Goal: Task Accomplishment & Management: Complete application form

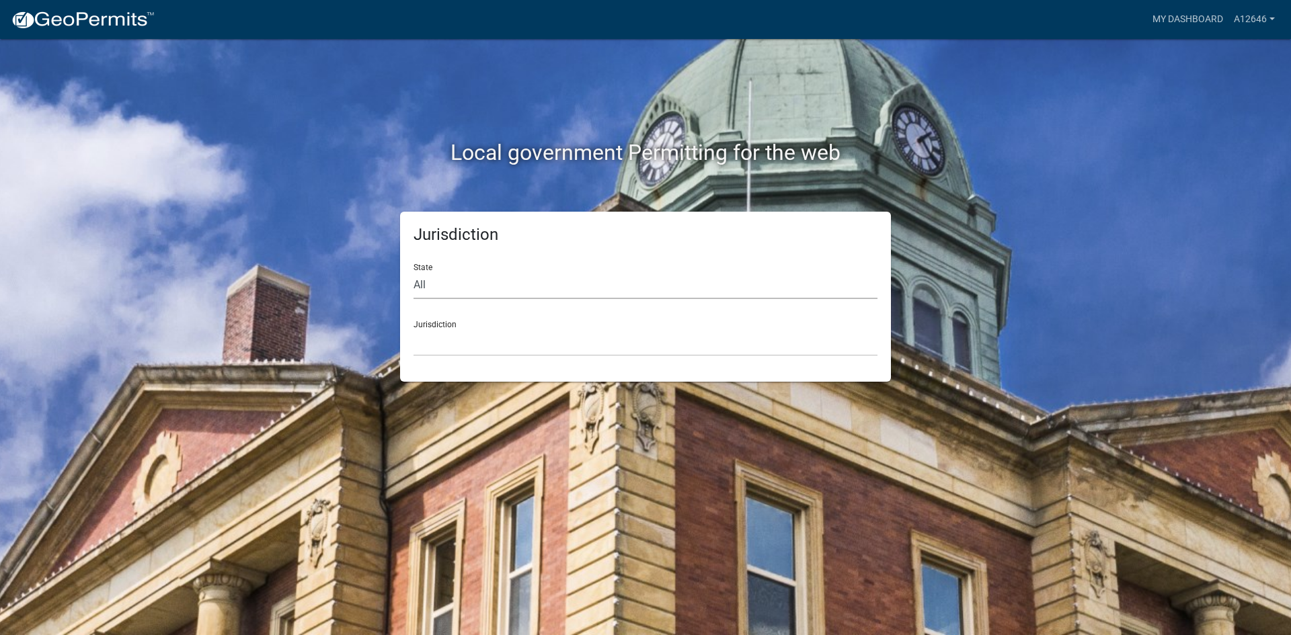
click at [453, 280] on select "All [US_STATE] [US_STATE] [US_STATE] [US_STATE] [US_STATE] [US_STATE] [US_STATE…" at bounding box center [646, 286] width 464 height 28
select select "[US_STATE]"
click at [414, 272] on select "All [US_STATE] [US_STATE] [US_STATE] [US_STATE] [US_STATE] [US_STATE] [US_STATE…" at bounding box center [646, 286] width 464 height 28
click at [454, 340] on select "City of [GEOGRAPHIC_DATA], [US_STATE] City of [GEOGRAPHIC_DATA], [US_STATE] Cit…" at bounding box center [646, 343] width 464 height 28
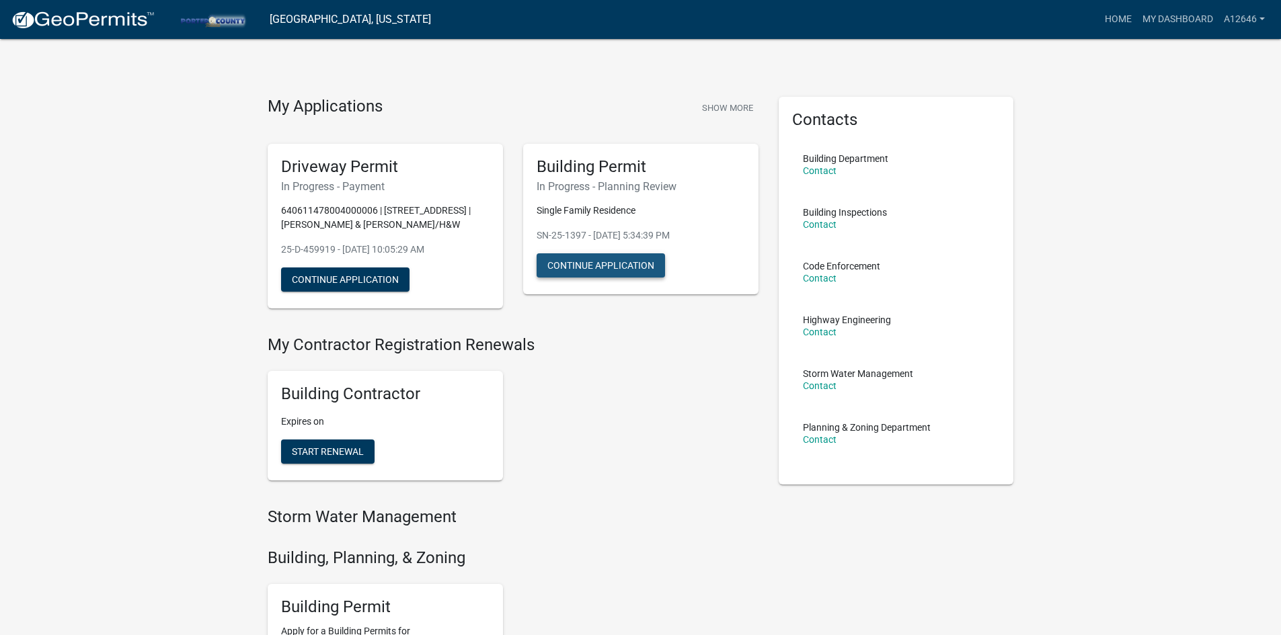
click at [610, 267] on button "Continue Application" at bounding box center [601, 265] width 128 height 24
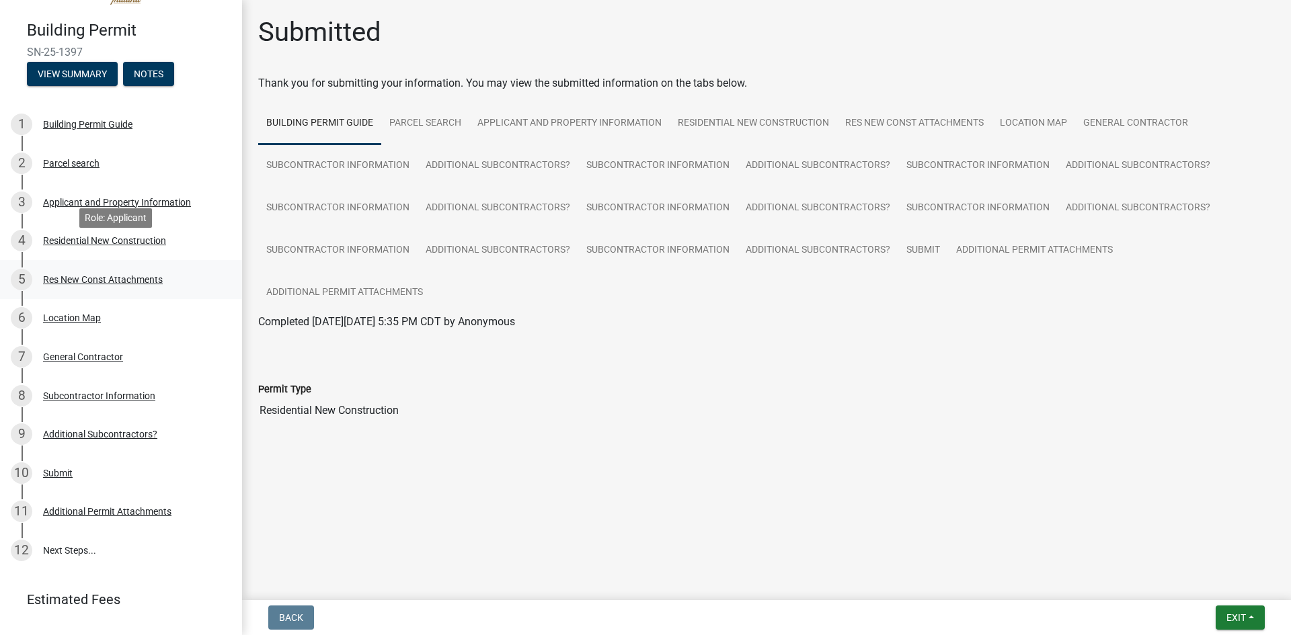
scroll to position [67, 0]
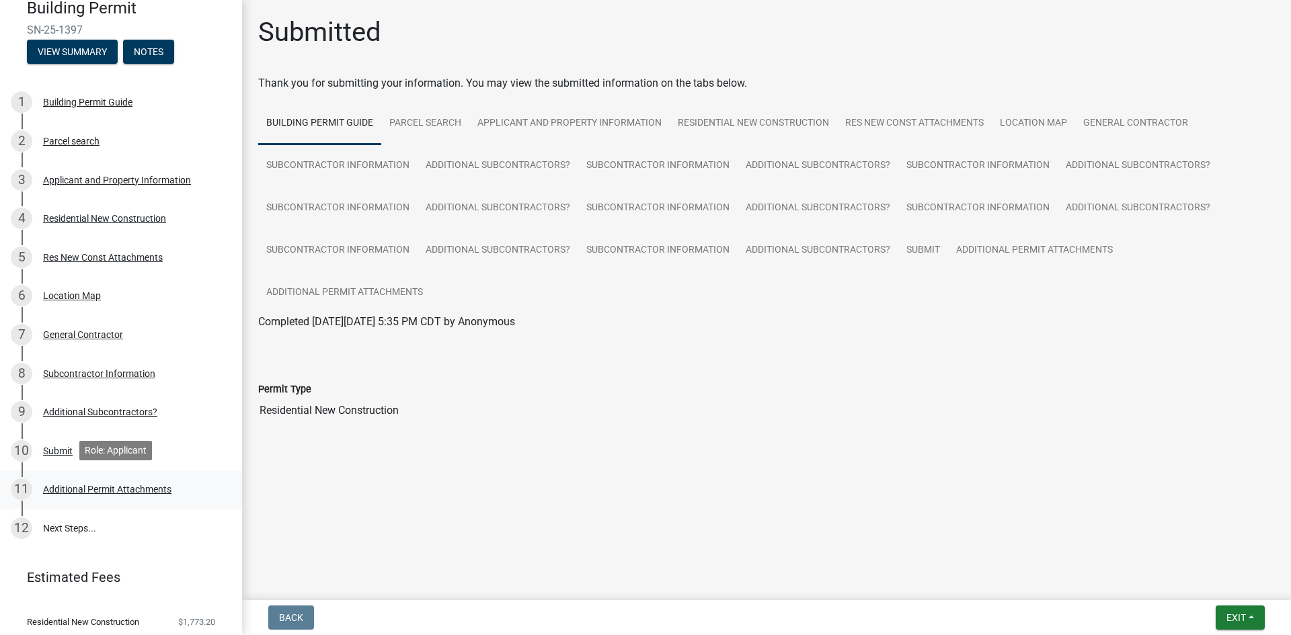
click at [114, 486] on div "Additional Permit Attachments" at bounding box center [107, 489] width 128 height 9
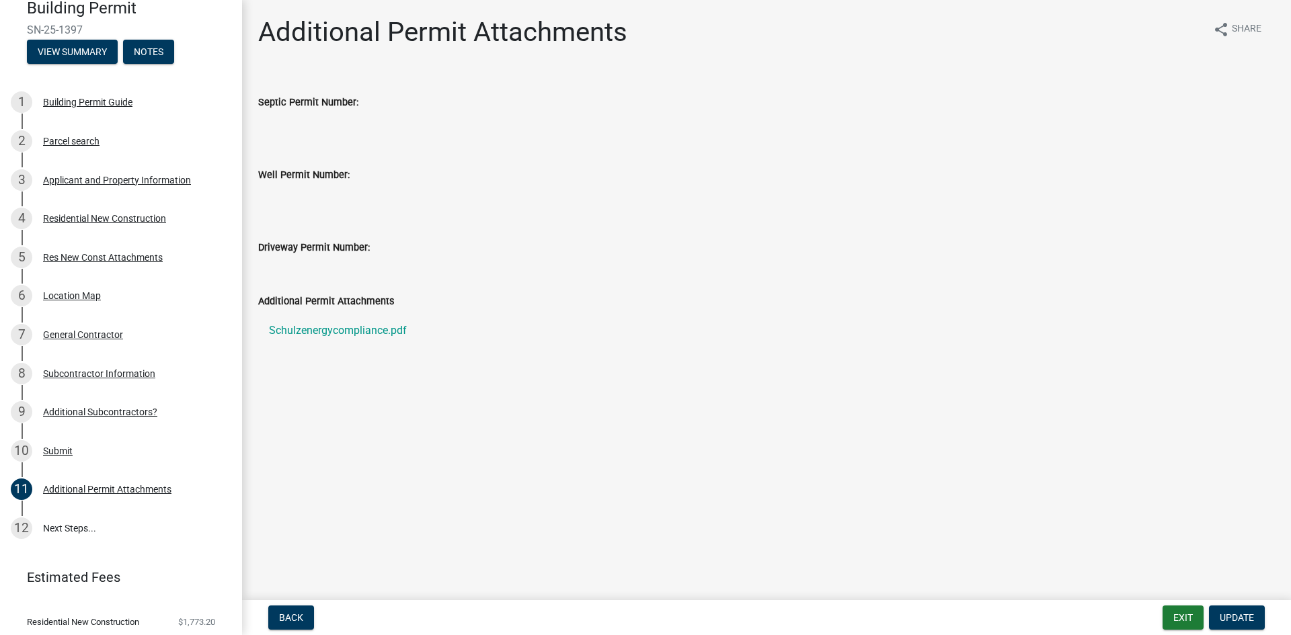
click at [352, 298] on label "Additional Permit Attachments" at bounding box center [326, 301] width 136 height 9
click at [1237, 619] on span "Update" at bounding box center [1237, 618] width 34 height 11
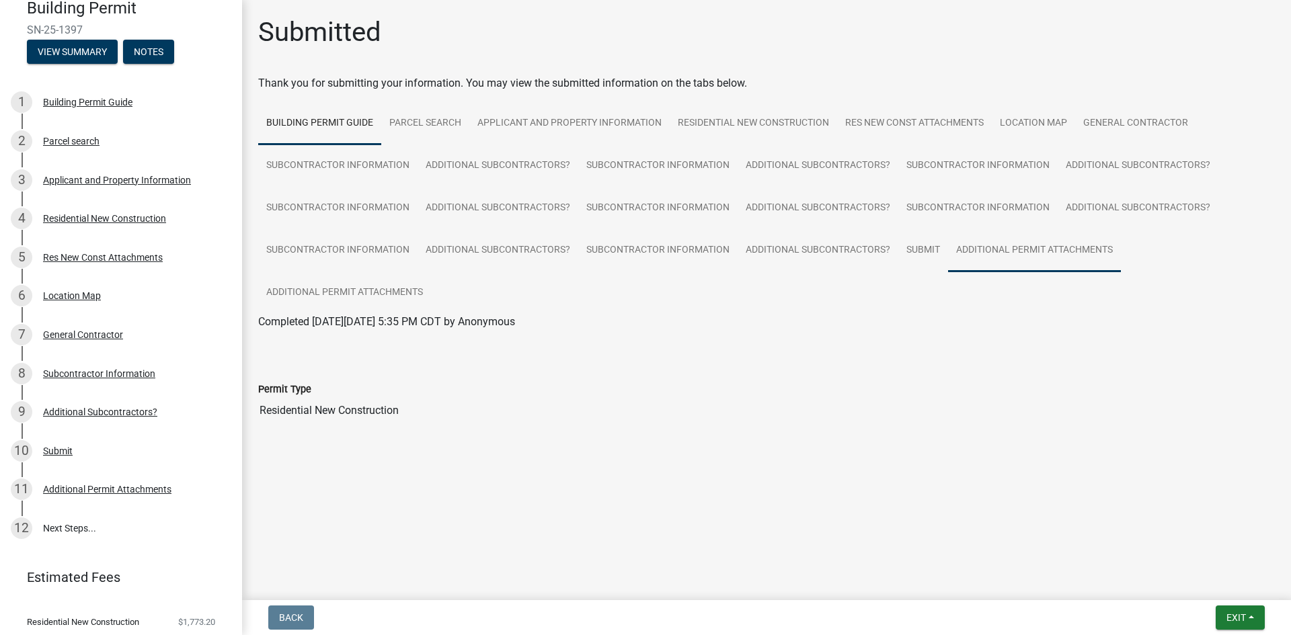
click at [1019, 252] on link "Additional Permit Attachments" at bounding box center [1034, 250] width 173 height 43
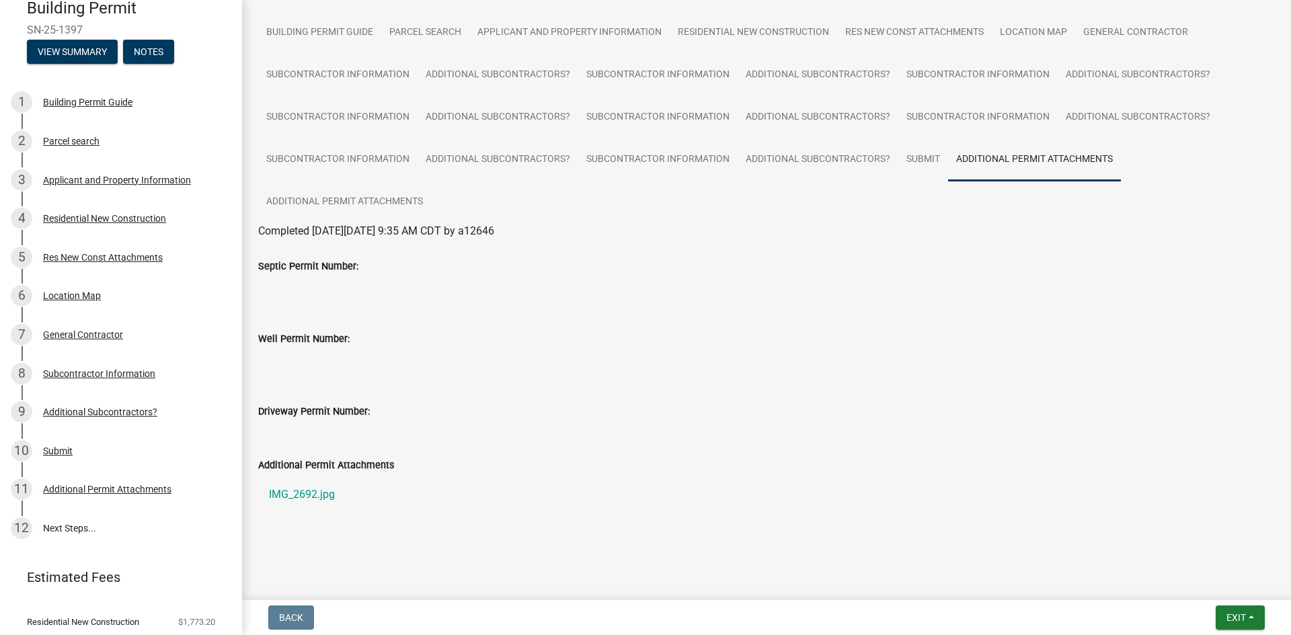
scroll to position [91, 0]
click at [364, 461] on label "Additional Permit Attachments" at bounding box center [326, 465] width 136 height 9
click at [380, 509] on link "IMG_2692.jpg" at bounding box center [766, 494] width 1017 height 32
click at [144, 488] on div "Additional Permit Attachments" at bounding box center [107, 489] width 128 height 9
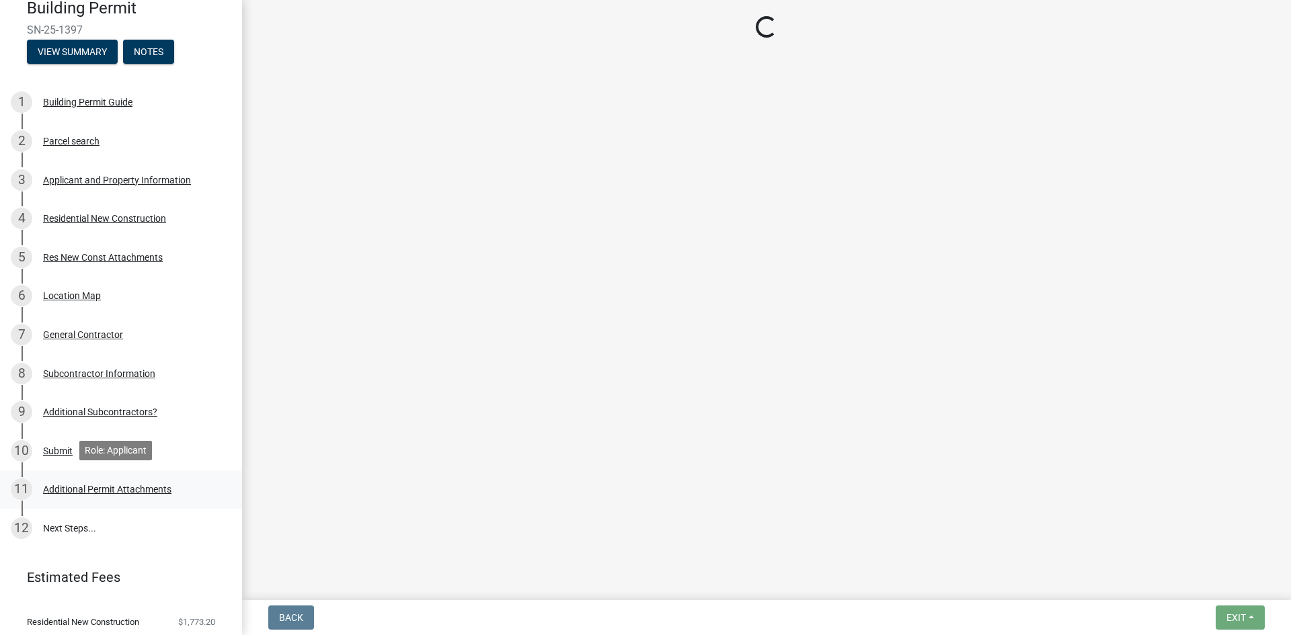
scroll to position [0, 0]
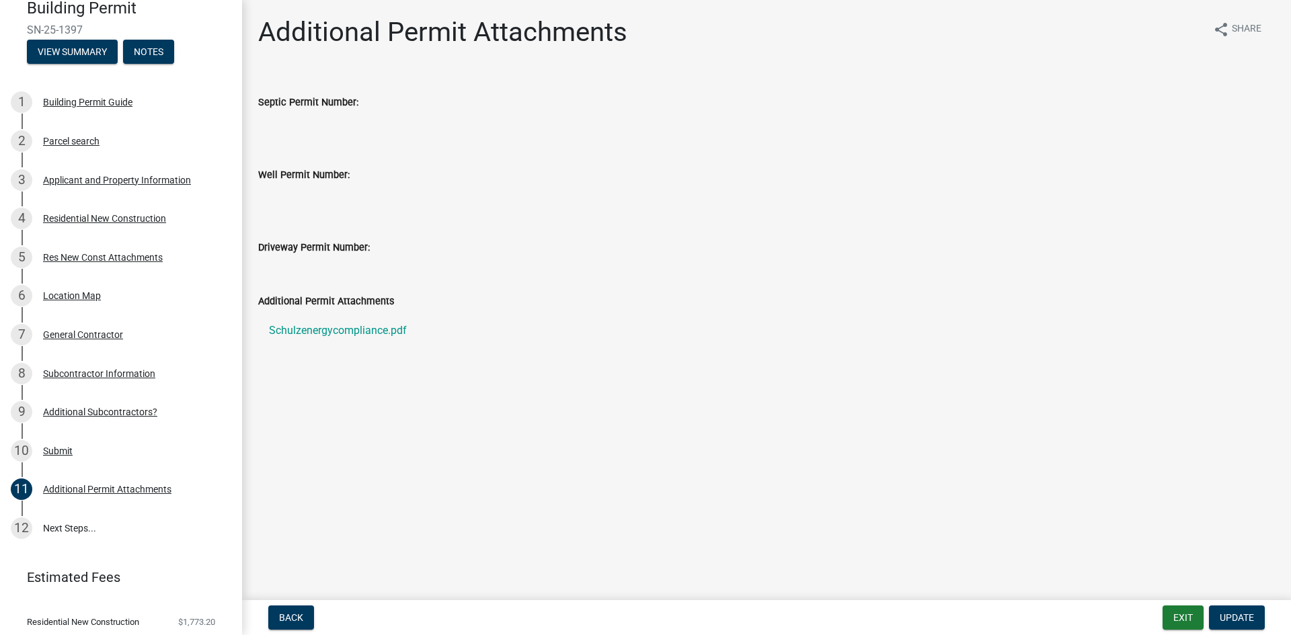
click at [327, 301] on label "Additional Permit Attachments" at bounding box center [326, 301] width 136 height 9
click at [430, 295] on div "Additional Permit Attachments" at bounding box center [766, 301] width 1017 height 16
click at [1247, 615] on span "Update" at bounding box center [1237, 618] width 34 height 11
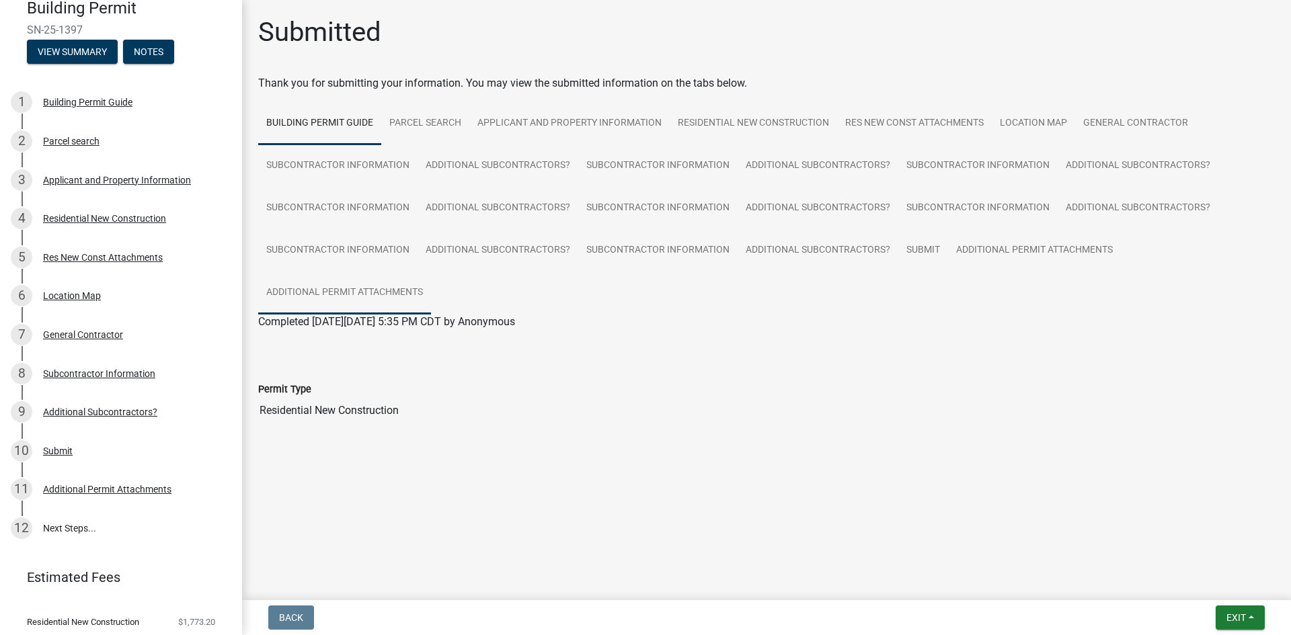
click at [313, 290] on link "Additional Permit Attachments" at bounding box center [344, 293] width 173 height 43
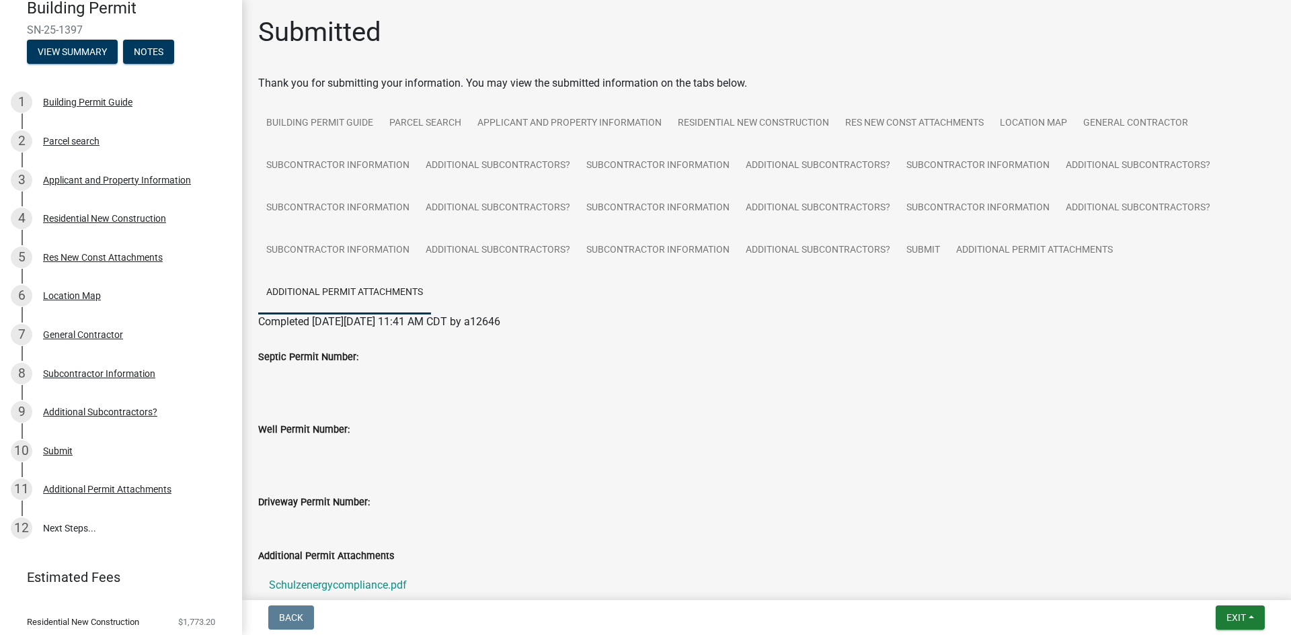
drag, startPoint x: 494, startPoint y: 301, endPoint x: 485, endPoint y: 300, distance: 8.8
click at [485, 300] on ul "Building Permit Guide Parcel search Applicant and Property Information Resident…" at bounding box center [766, 208] width 1017 height 212
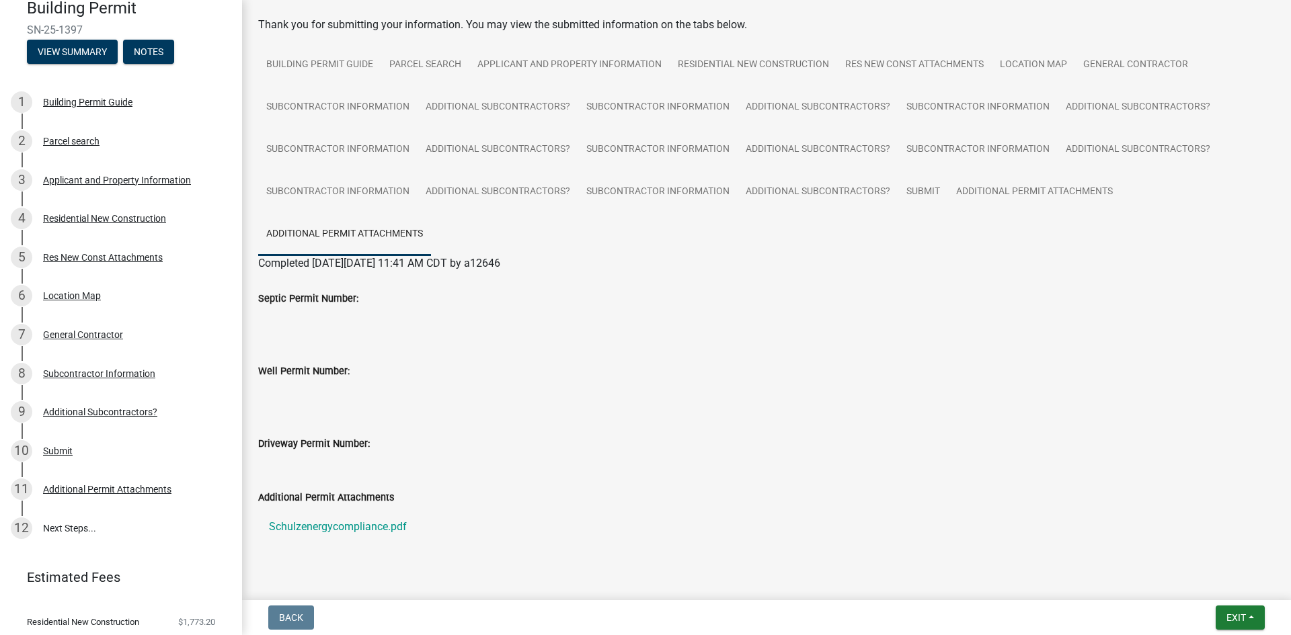
scroll to position [91, 0]
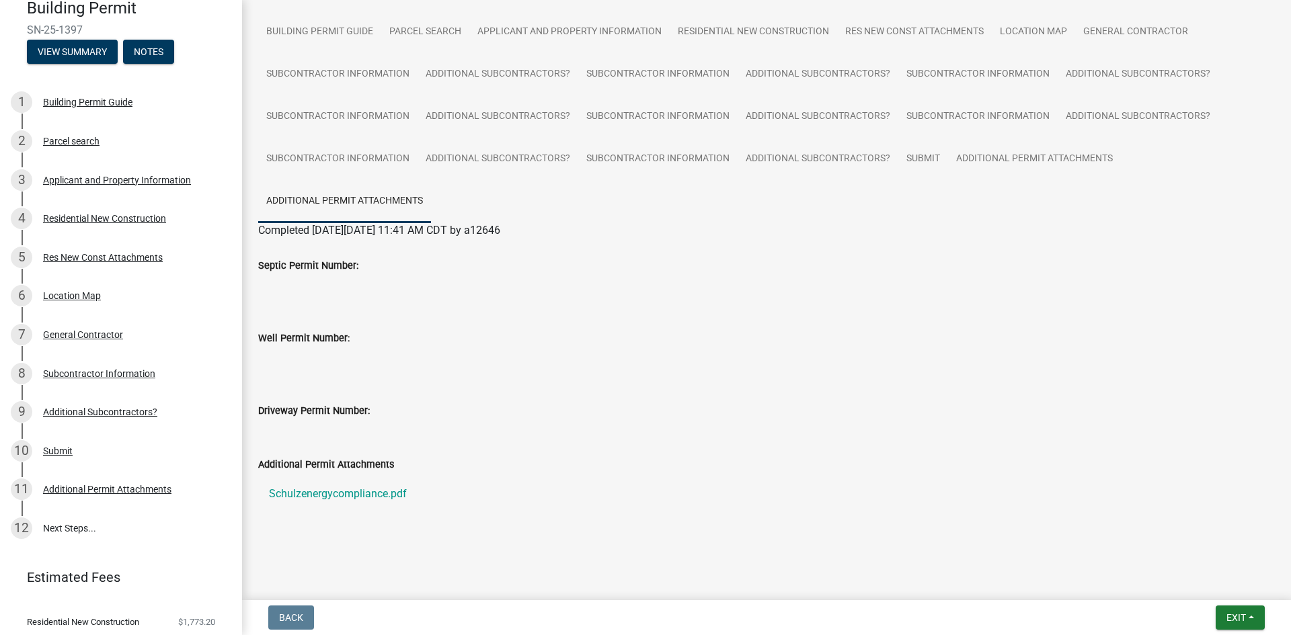
click at [659, 192] on ul "Building Permit Guide Parcel search Applicant and Property Information Resident…" at bounding box center [766, 117] width 1017 height 212
click at [364, 470] on label "Additional Permit Attachments" at bounding box center [326, 465] width 136 height 9
click at [315, 469] on label "Additional Permit Attachments" at bounding box center [326, 465] width 136 height 9
click at [314, 469] on label "Additional Permit Attachments" at bounding box center [326, 465] width 136 height 9
click at [121, 485] on div "Additional Permit Attachments" at bounding box center [107, 489] width 128 height 9
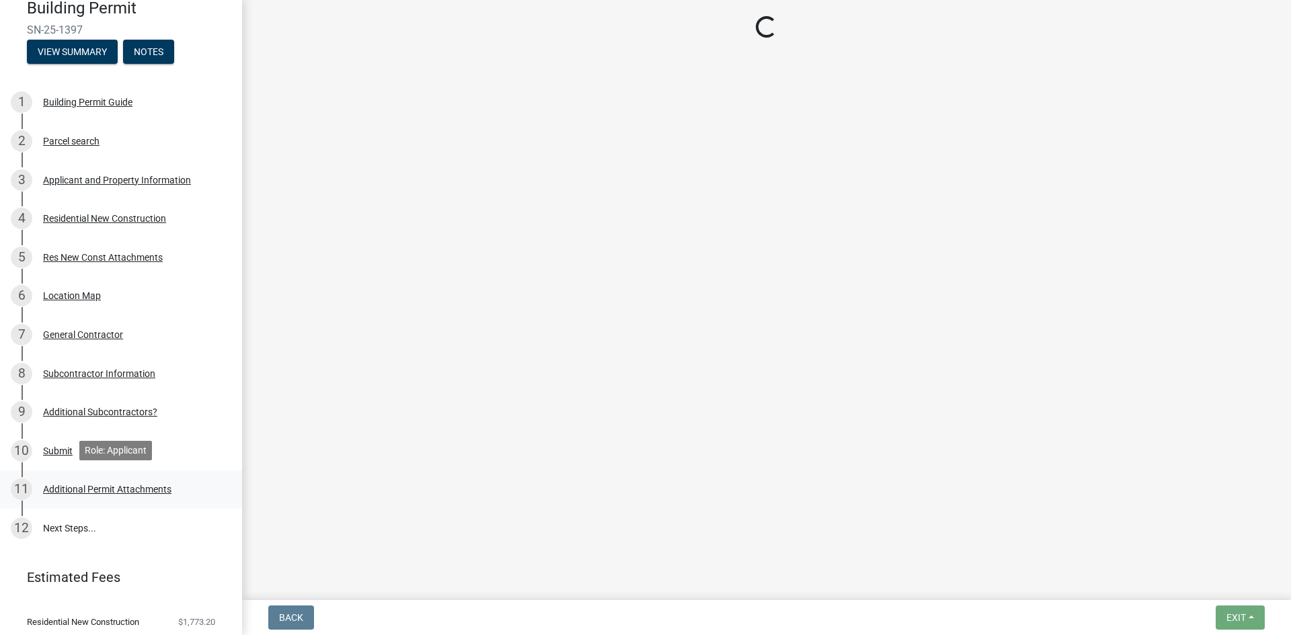
scroll to position [0, 0]
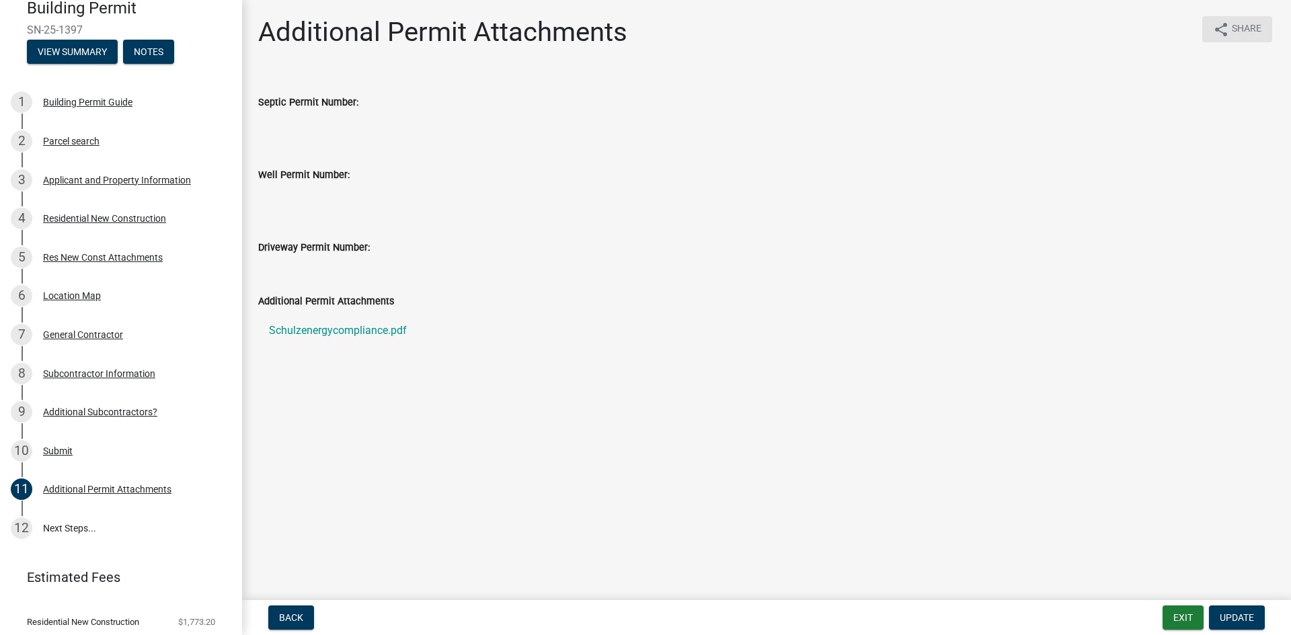
click at [1242, 19] on button "share Share" at bounding box center [1237, 29] width 70 height 26
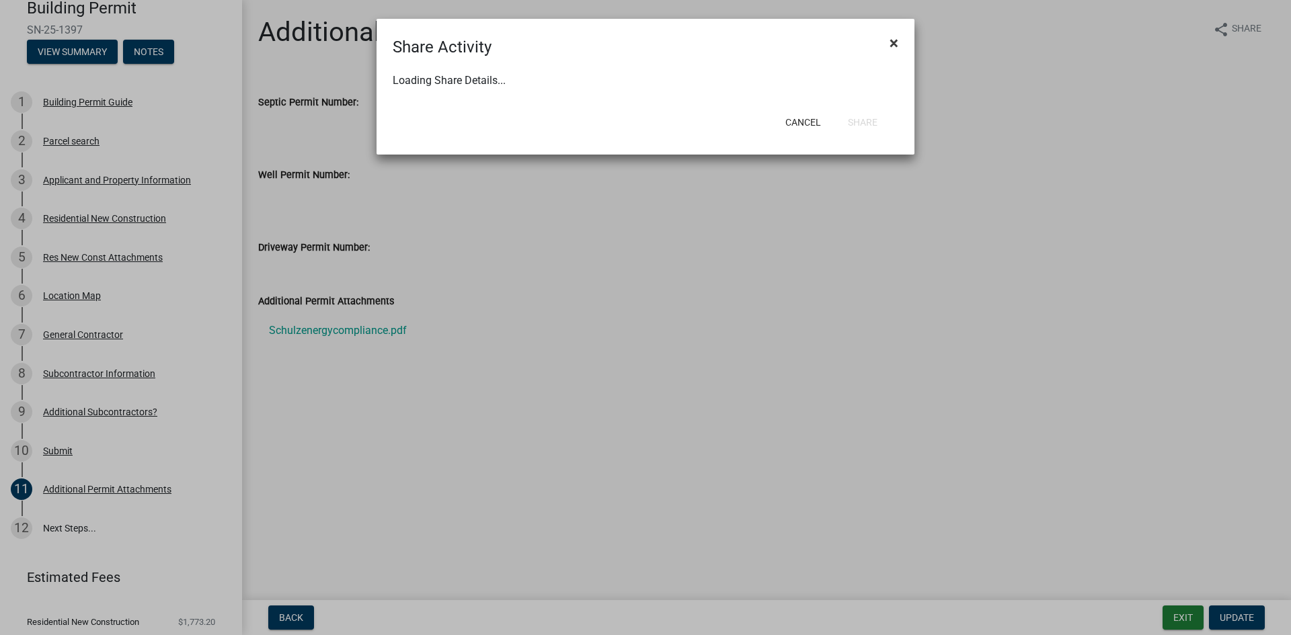
click at [894, 48] on button "×" at bounding box center [894, 43] width 30 height 38
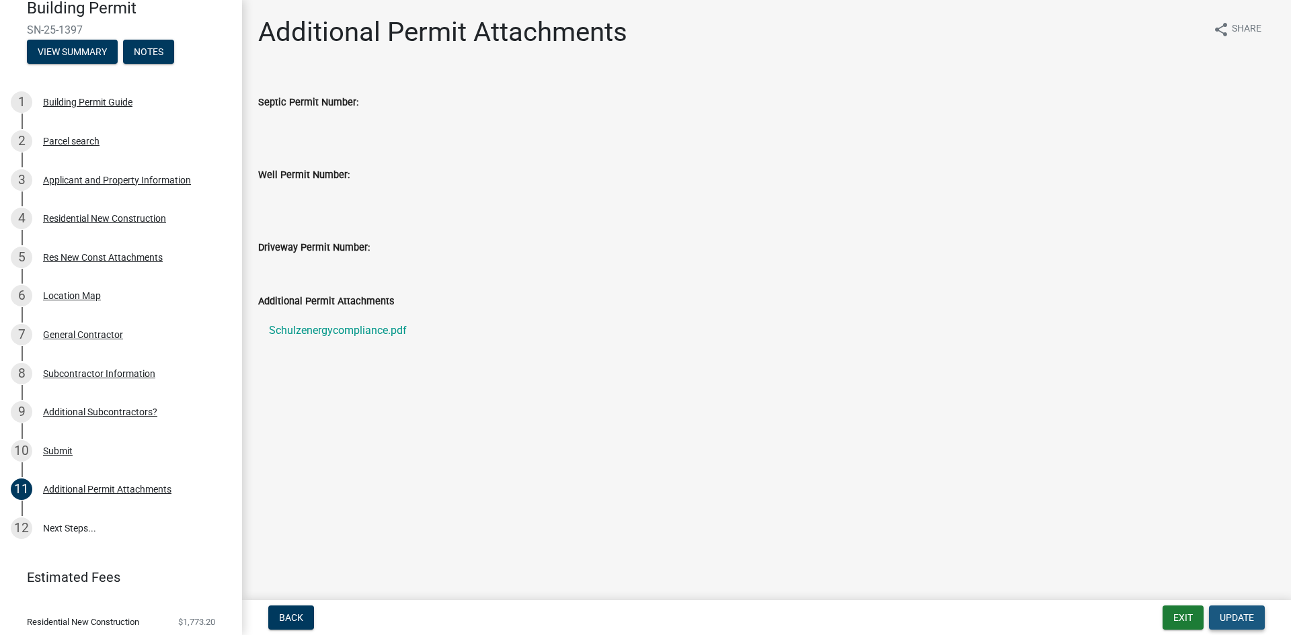
click at [1225, 622] on span "Update" at bounding box center [1237, 618] width 34 height 11
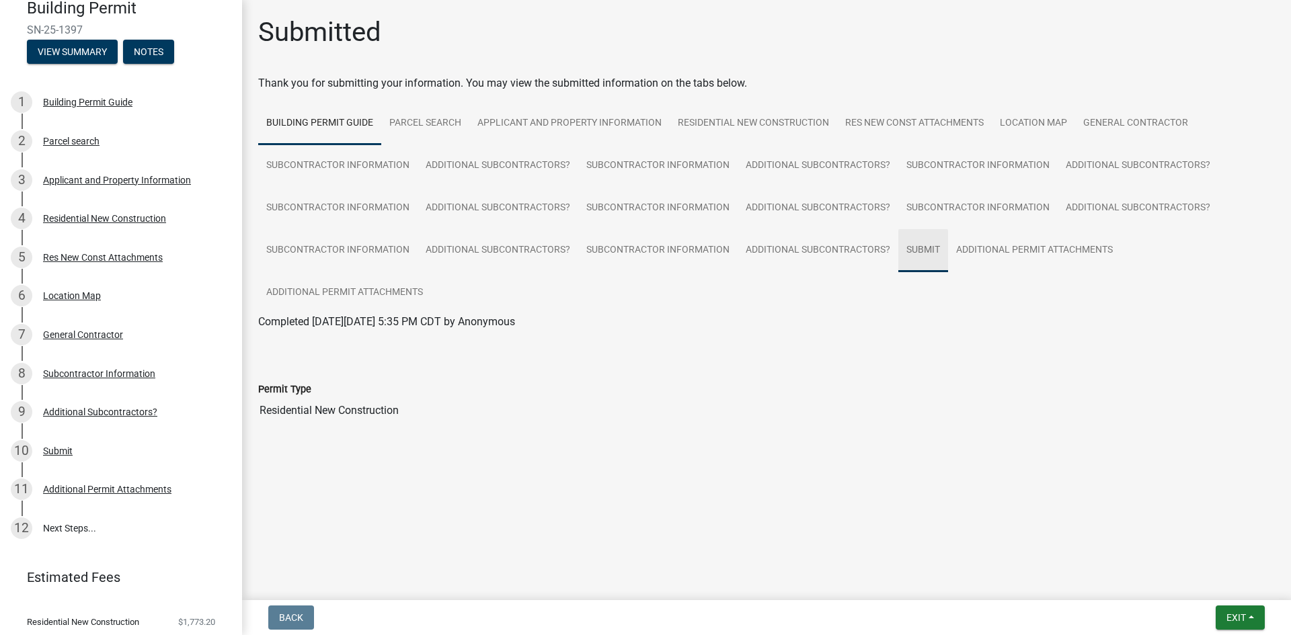
click at [927, 253] on link "Submit" at bounding box center [923, 250] width 50 height 43
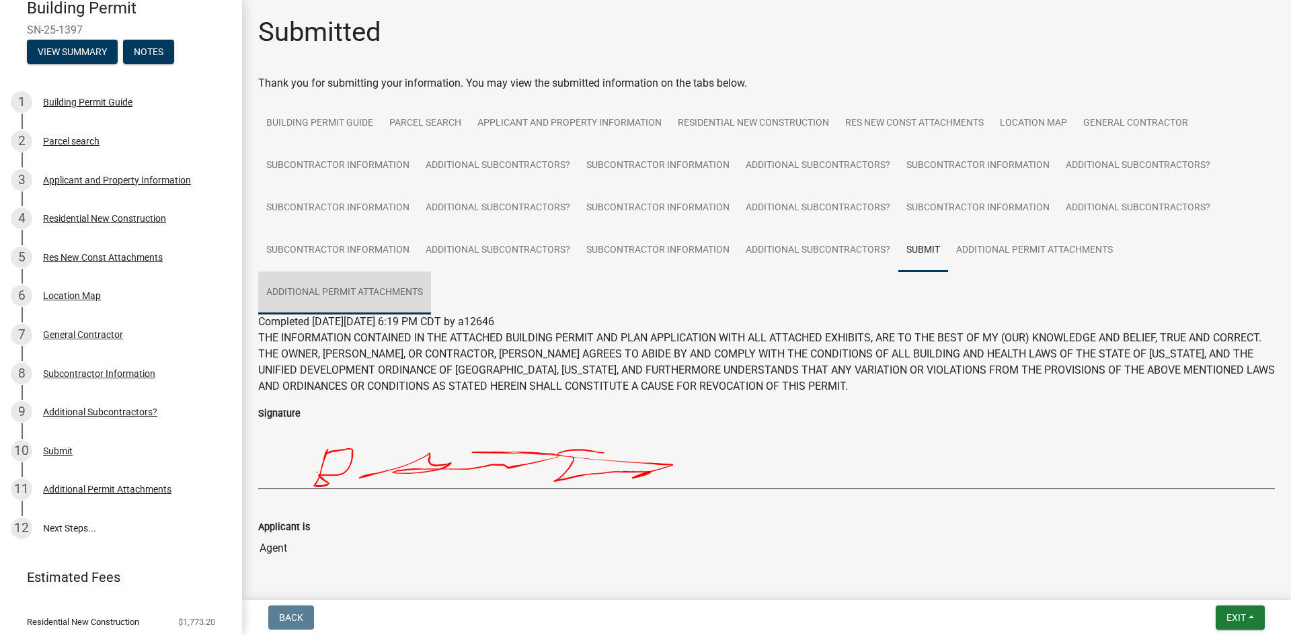
click at [389, 299] on link "Additional Permit Attachments" at bounding box center [344, 293] width 173 height 43
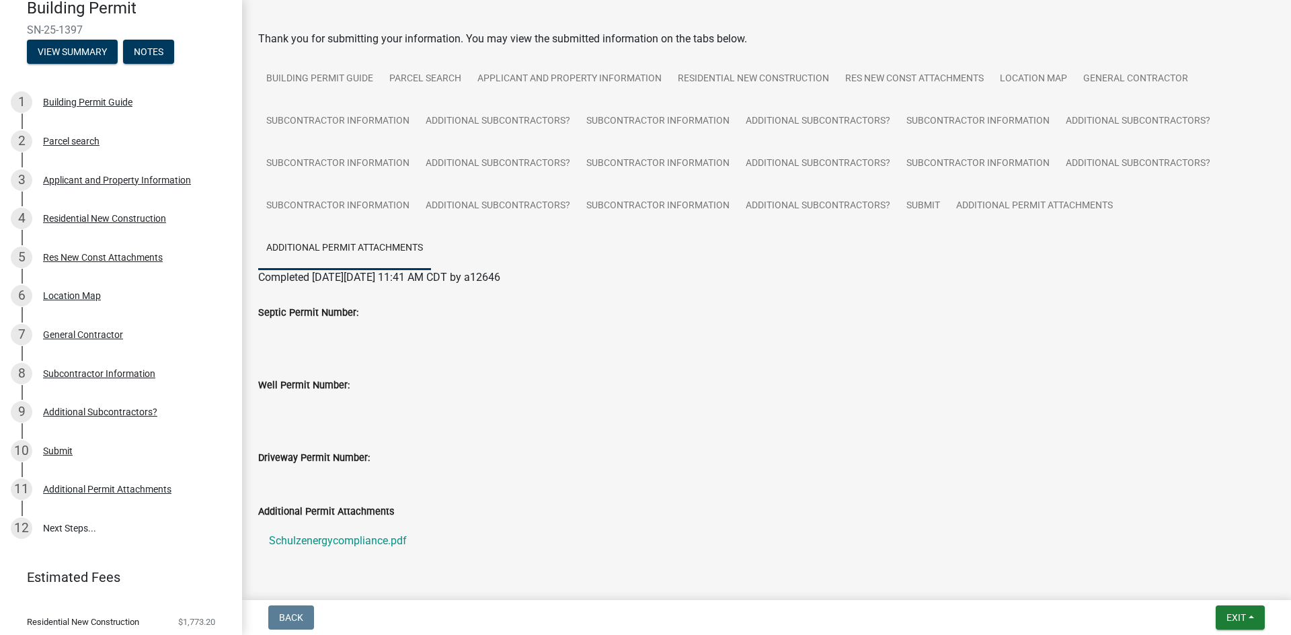
scroll to position [91, 0]
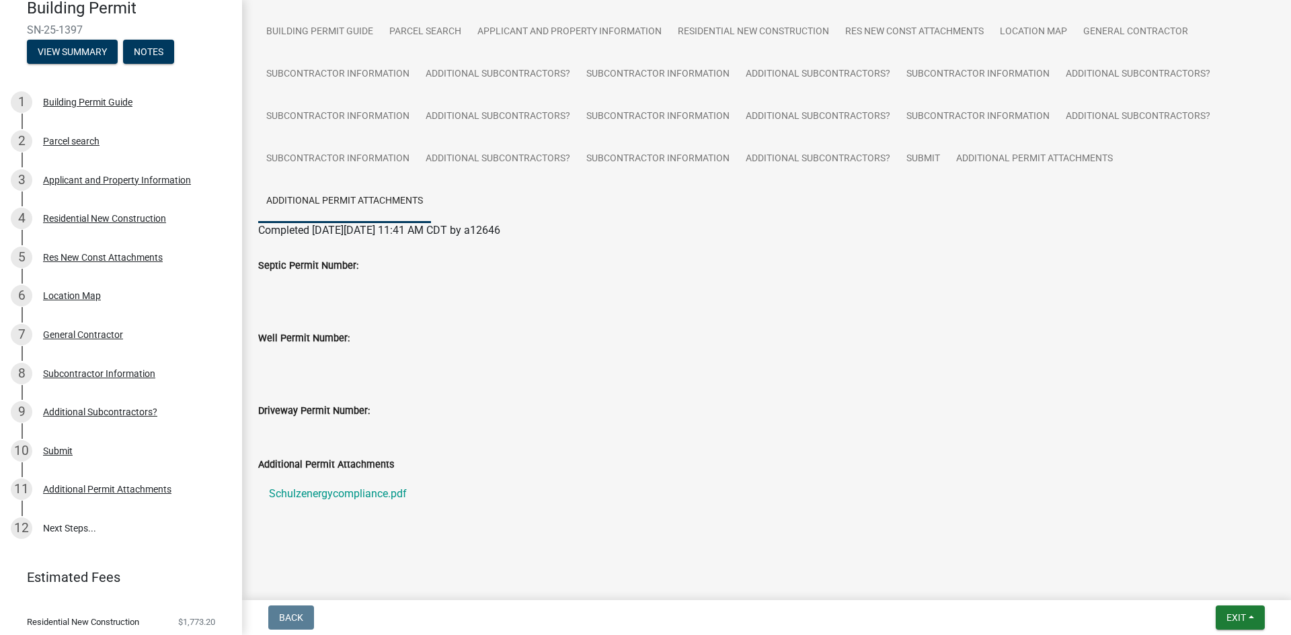
click at [352, 458] on div "Additional Permit Attachments" at bounding box center [766, 465] width 1017 height 16
click at [350, 462] on label "Additional Permit Attachments" at bounding box center [326, 465] width 136 height 9
drag, startPoint x: 386, startPoint y: 544, endPoint x: 322, endPoint y: 539, distance: 64.0
click at [322, 539] on wm-application-readonly "Building Permit Guide Parcel search Applicant and Property Information Resident…" at bounding box center [766, 277] width 1017 height 532
click at [362, 462] on label "Additional Permit Attachments" at bounding box center [326, 465] width 136 height 9
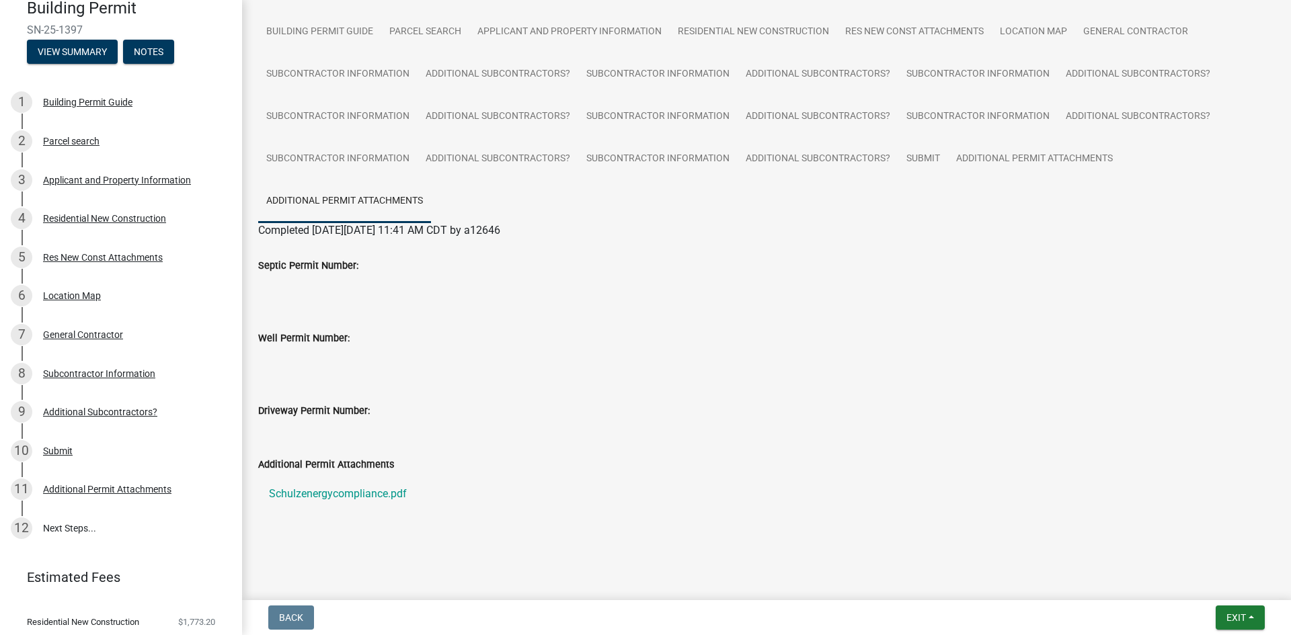
click at [323, 570] on main "Submitted Thank you for submitting your information. You may view the submitted…" at bounding box center [766, 297] width 1049 height 595
click at [319, 465] on label "Additional Permit Attachments" at bounding box center [326, 465] width 136 height 9
click at [319, 463] on label "Additional Permit Attachments" at bounding box center [326, 465] width 136 height 9
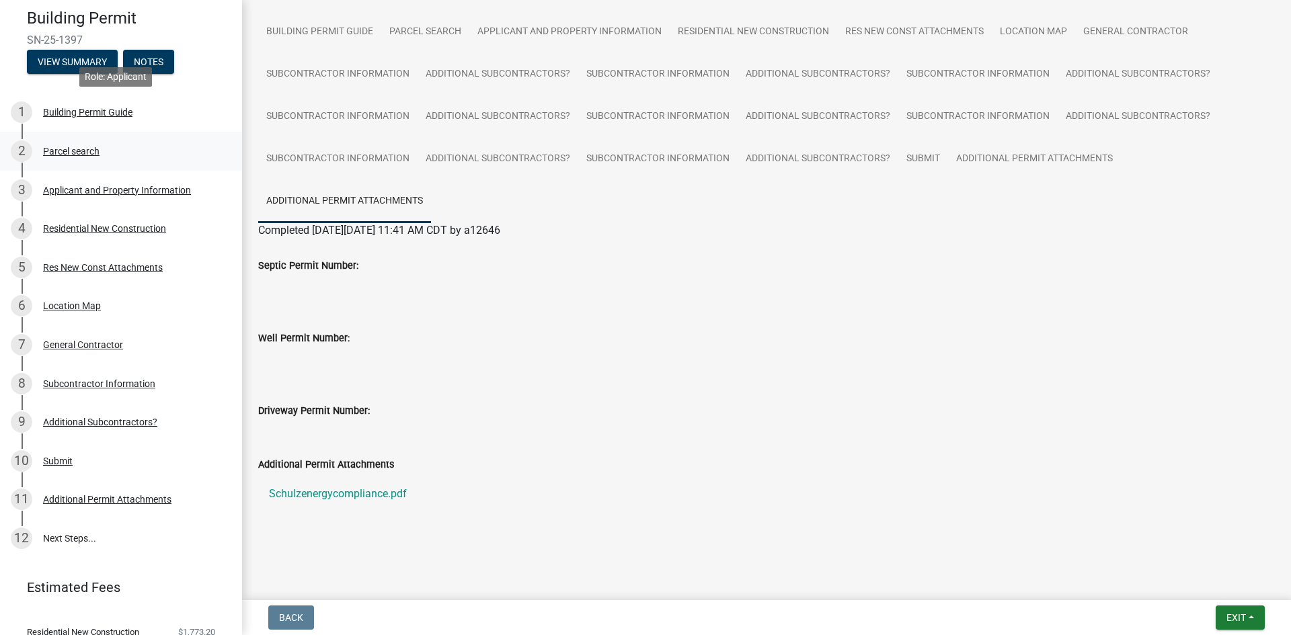
scroll to position [103, 0]
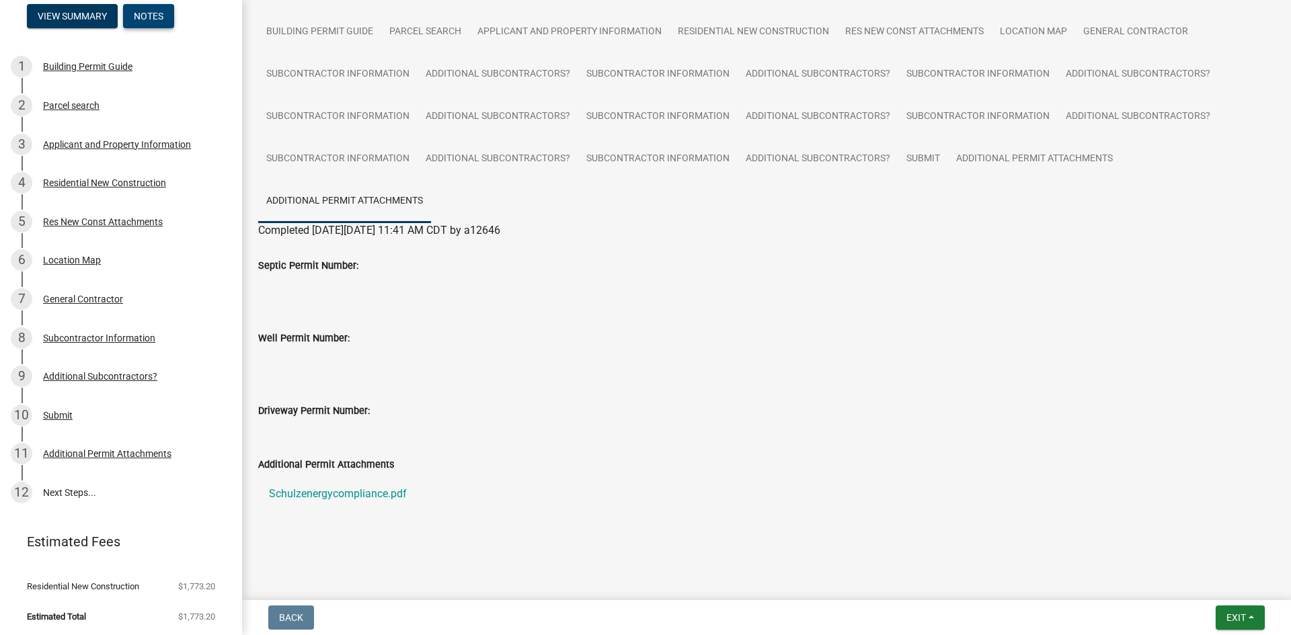
click at [158, 19] on button "Notes" at bounding box center [148, 16] width 51 height 24
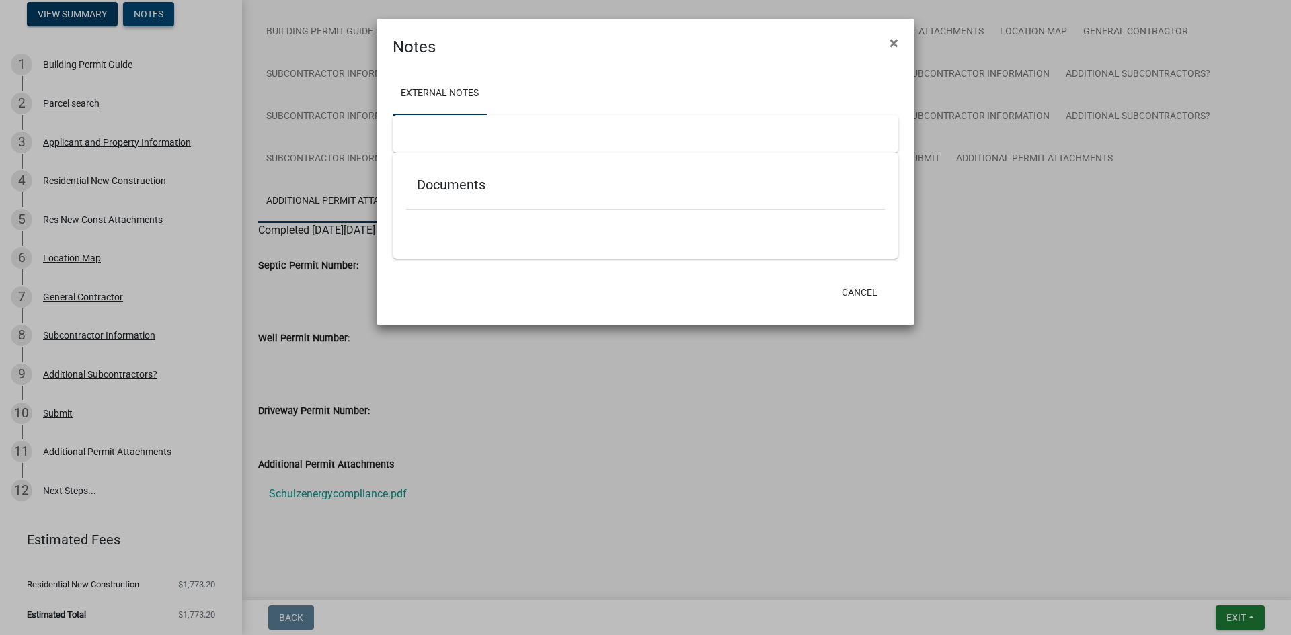
scroll to position [89, 0]
click at [475, 188] on h5 "Documents" at bounding box center [645, 185] width 457 height 16
click at [842, 292] on button "Cancel" at bounding box center [859, 292] width 57 height 24
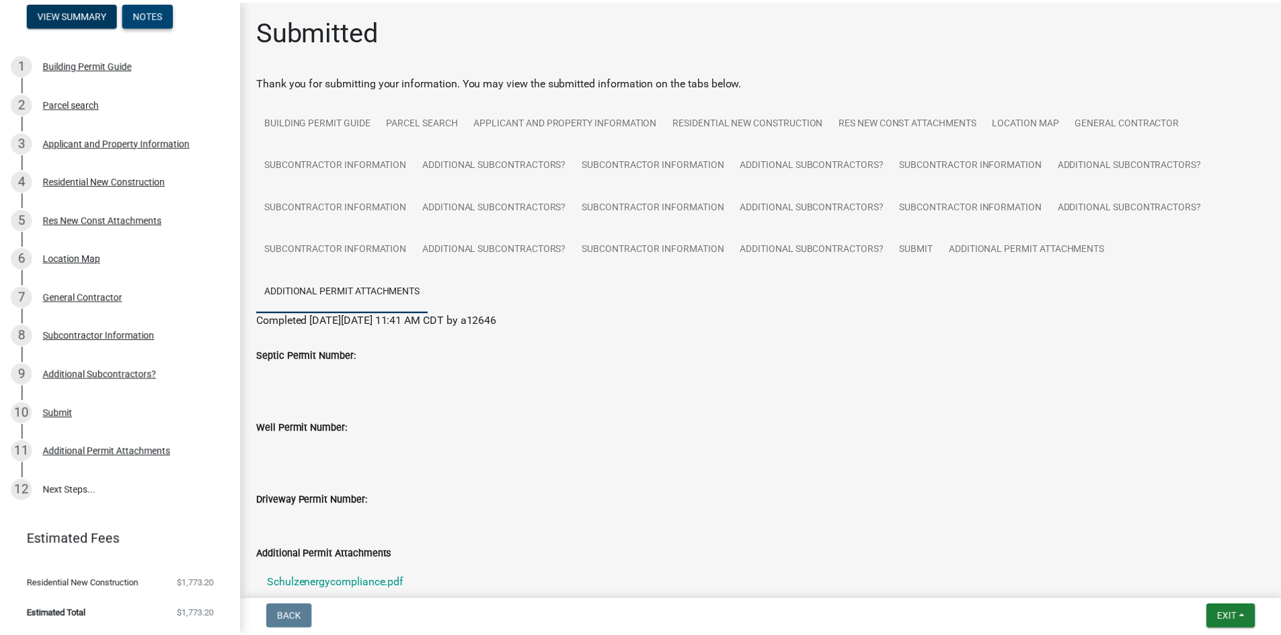
scroll to position [0, 0]
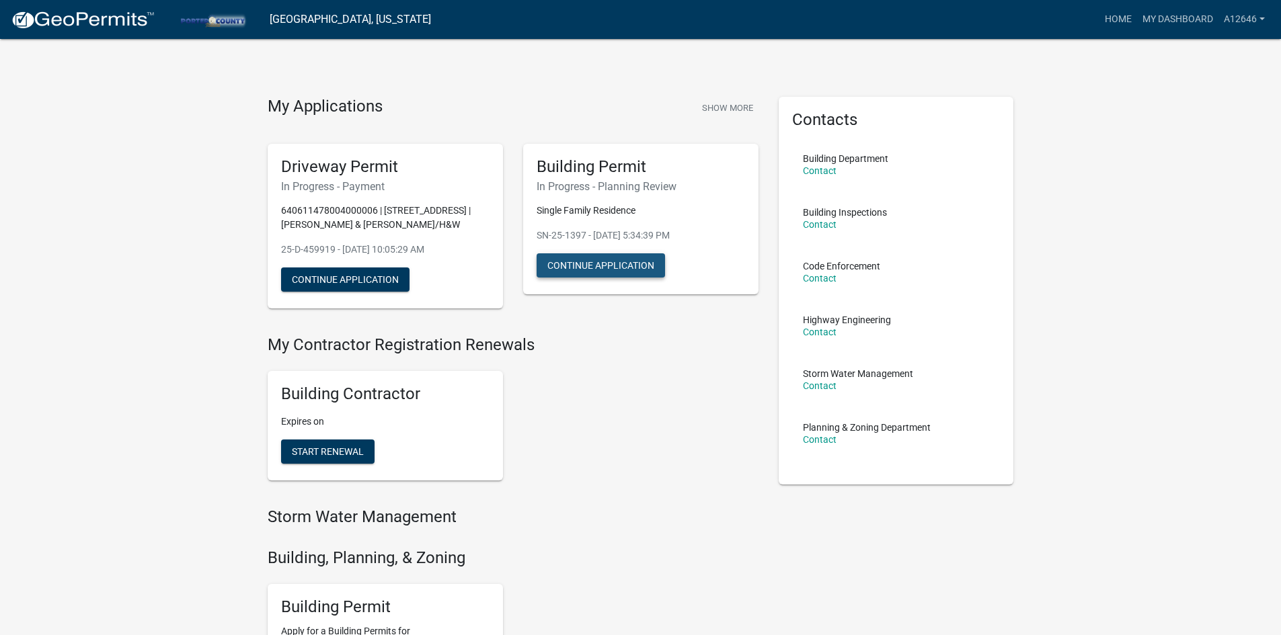
click at [600, 264] on button "Continue Application" at bounding box center [601, 265] width 128 height 24
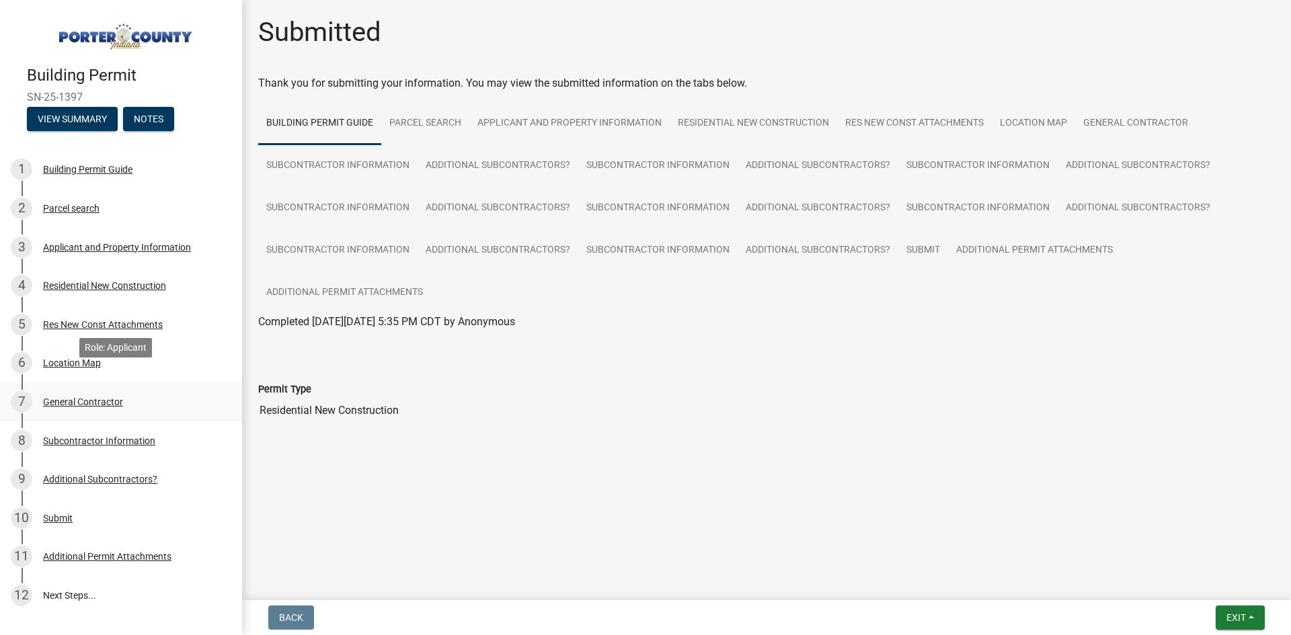
scroll to position [103, 0]
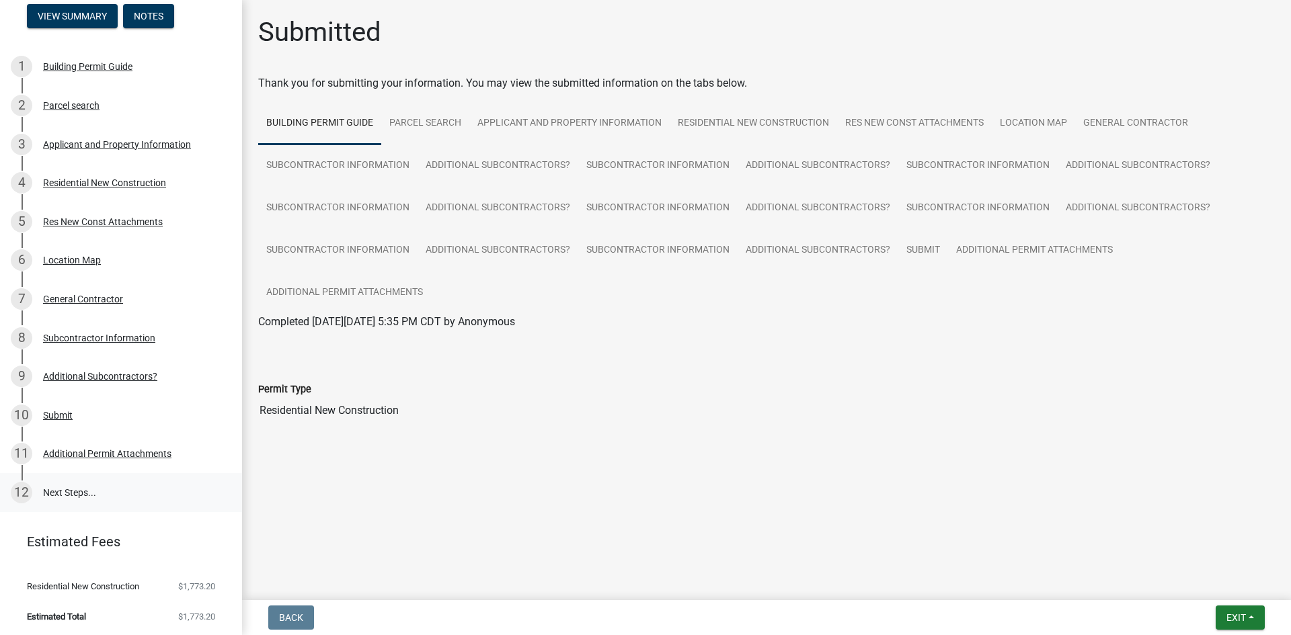
click at [68, 487] on link "12 Next Steps..." at bounding box center [121, 492] width 242 height 39
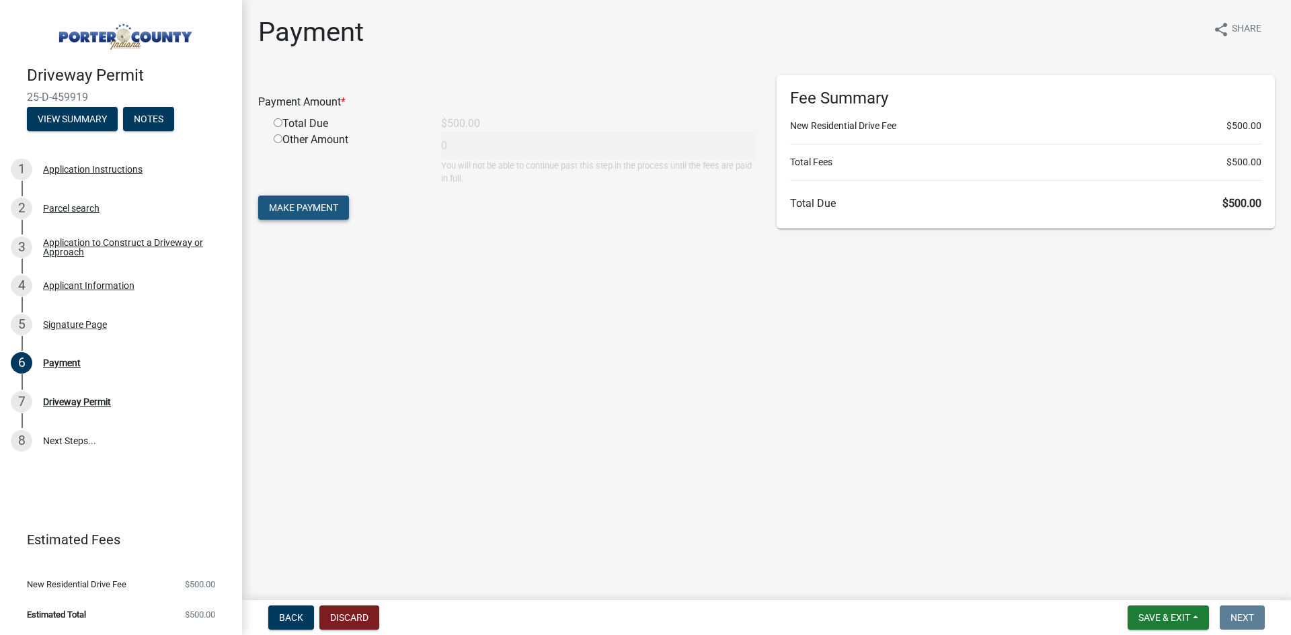
click at [313, 213] on span "Make Payment" at bounding box center [303, 207] width 69 height 11
click at [284, 141] on div "Total Due" at bounding box center [347, 140] width 167 height 16
click at [270, 134] on div "Total Due" at bounding box center [347, 140] width 167 height 16
click at [280, 136] on input "radio" at bounding box center [278, 138] width 9 height 9
radio input "true"
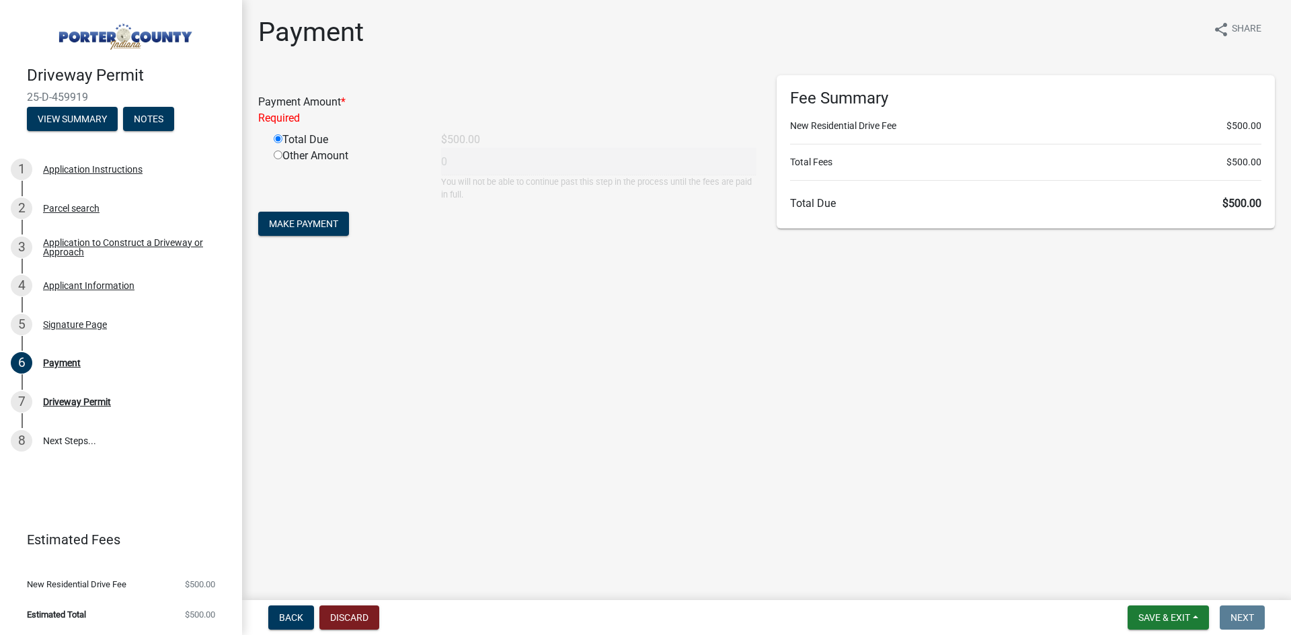
type input "500"
click at [292, 214] on button "Make Payment" at bounding box center [303, 208] width 91 height 24
click at [281, 122] on input "radio" at bounding box center [278, 122] width 9 height 9
radio input "true"
type input "500"
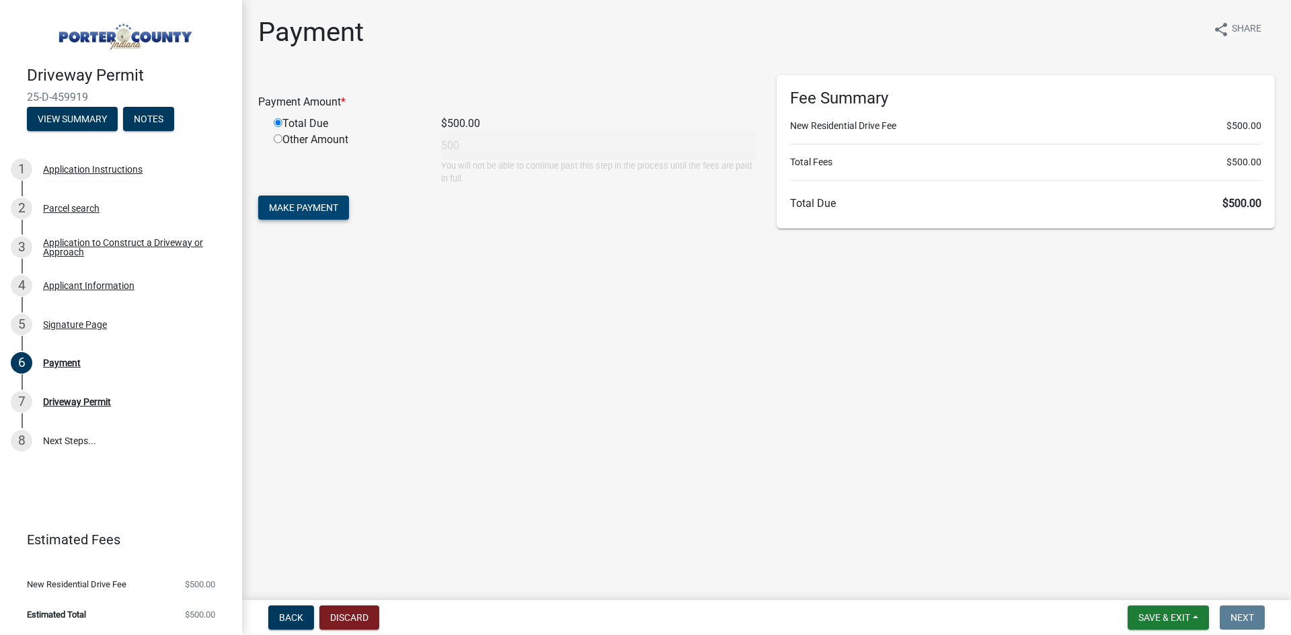
click at [301, 208] on span "Make Payment" at bounding box center [303, 207] width 69 height 11
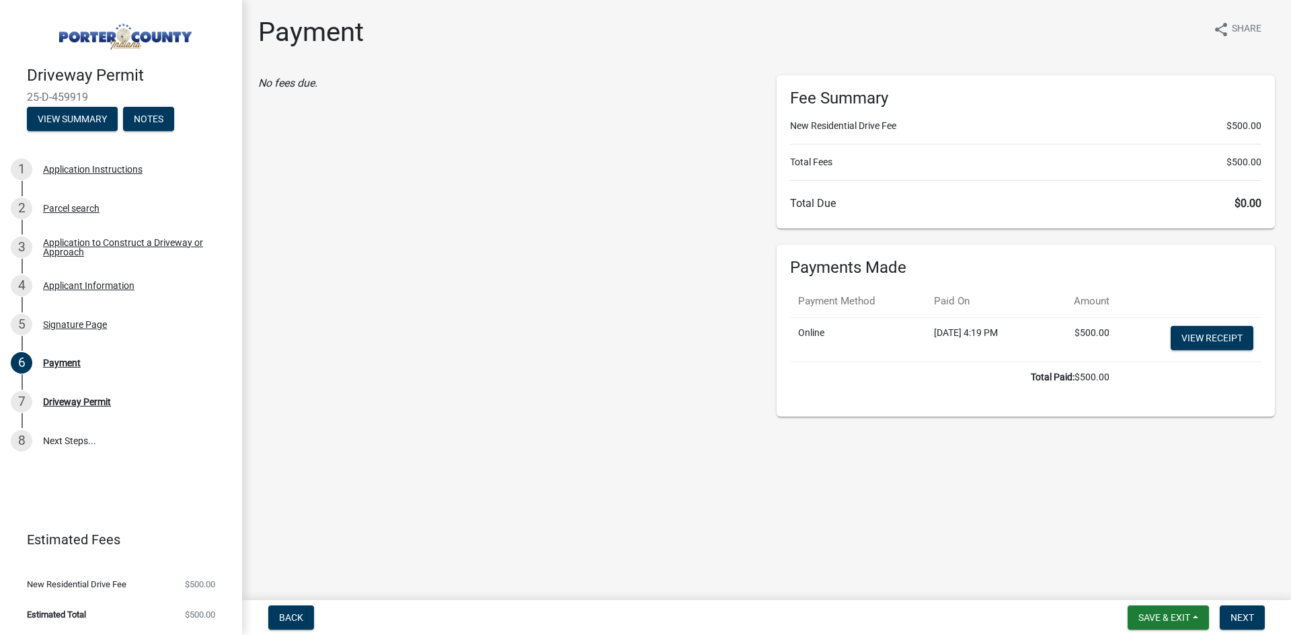
click at [1236, 350] on td "View receipt" at bounding box center [1189, 339] width 144 height 44
click at [1232, 340] on link "View receipt" at bounding box center [1212, 338] width 83 height 24
click at [92, 118] on button "View Summary" at bounding box center [72, 119] width 91 height 24
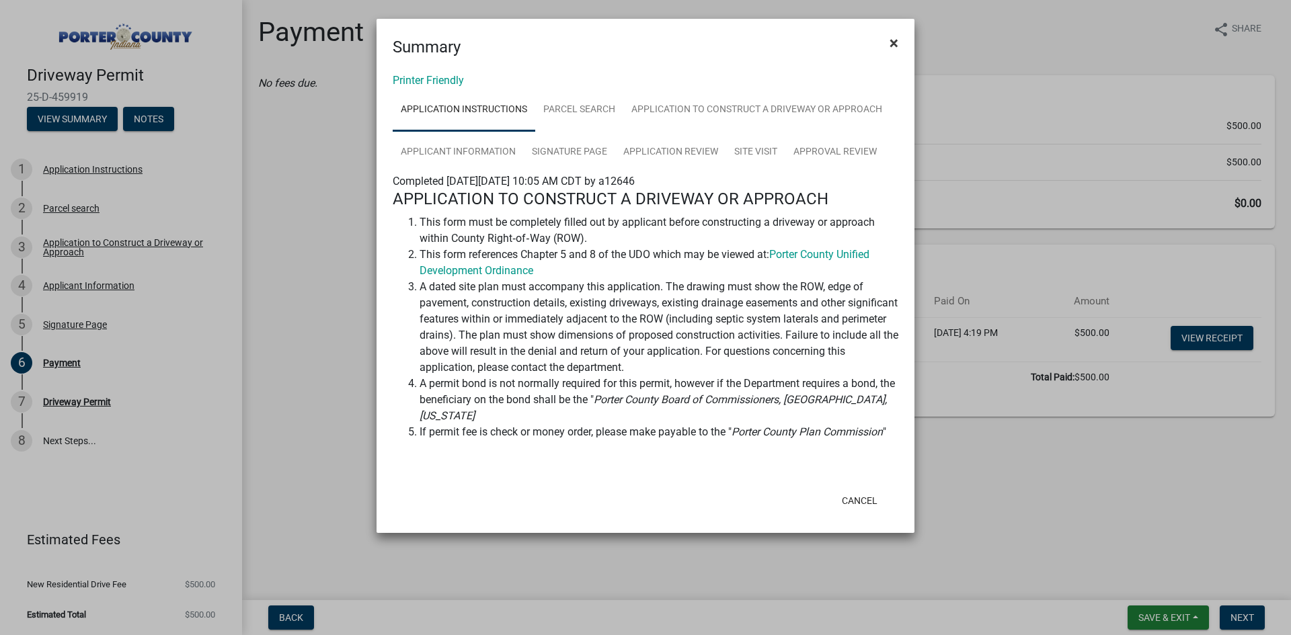
click at [889, 49] on button "×" at bounding box center [894, 43] width 30 height 38
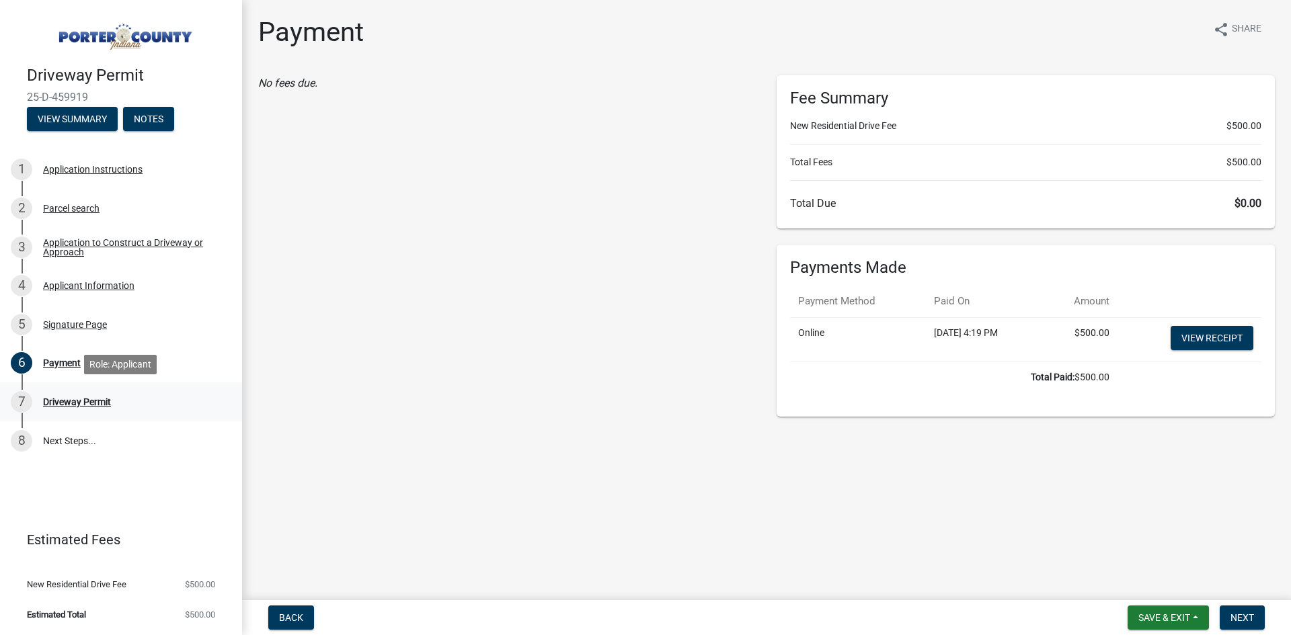
click at [74, 399] on div "Driveway Permit" at bounding box center [77, 401] width 68 height 9
click at [60, 405] on div "Driveway Permit" at bounding box center [77, 401] width 68 height 9
click at [67, 397] on div "Driveway Permit" at bounding box center [77, 401] width 68 height 9
click at [282, 620] on span "Back" at bounding box center [291, 618] width 24 height 11
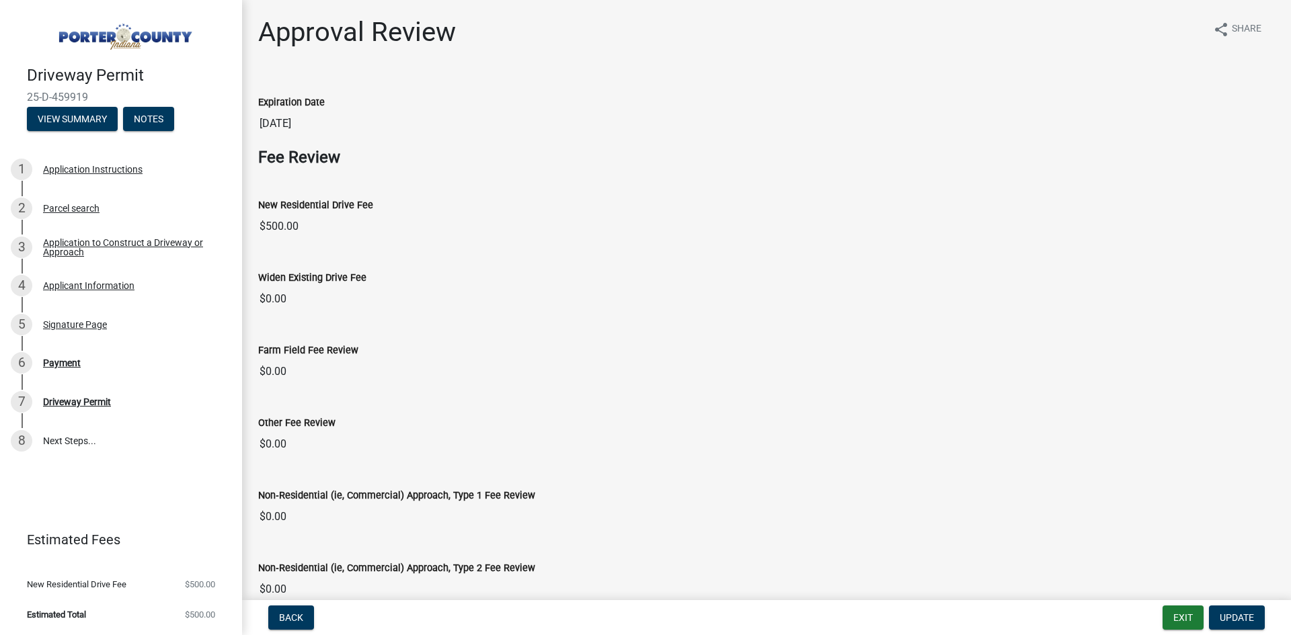
click at [79, 82] on h4 "Driveway Permit" at bounding box center [129, 75] width 204 height 19
click at [315, 606] on form "Back" at bounding box center [291, 618] width 56 height 24
click at [303, 625] on button "Back" at bounding box center [291, 618] width 46 height 24
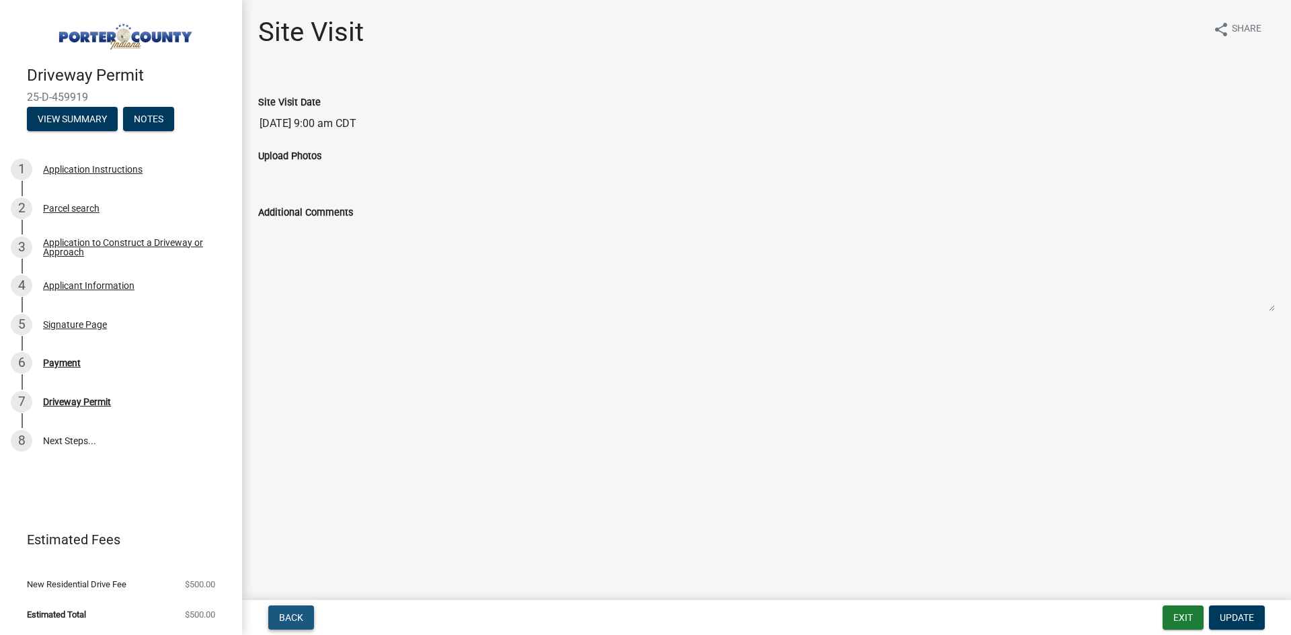
click at [275, 623] on button "Back" at bounding box center [291, 618] width 46 height 24
